Goal: Navigation & Orientation: Find specific page/section

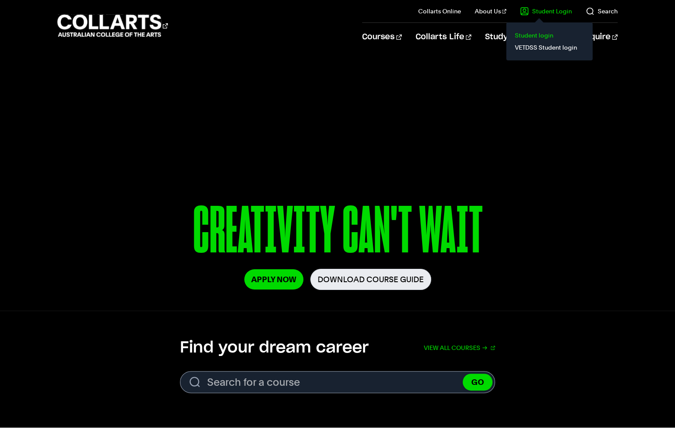
click at [542, 35] on link "Student login" at bounding box center [549, 35] width 73 height 12
click at [552, 7] on link "Student Login" at bounding box center [546, 11] width 52 height 9
